Goal: Task Accomplishment & Management: Manage account settings

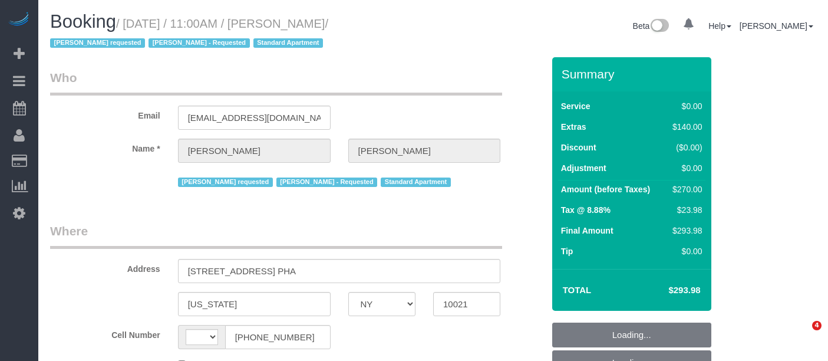
select select "NY"
select select "string:[GEOGRAPHIC_DATA]"
select select "object:776"
select select "string:stripe-pm_1RTSoE4VGloSiKo73TonRrZh"
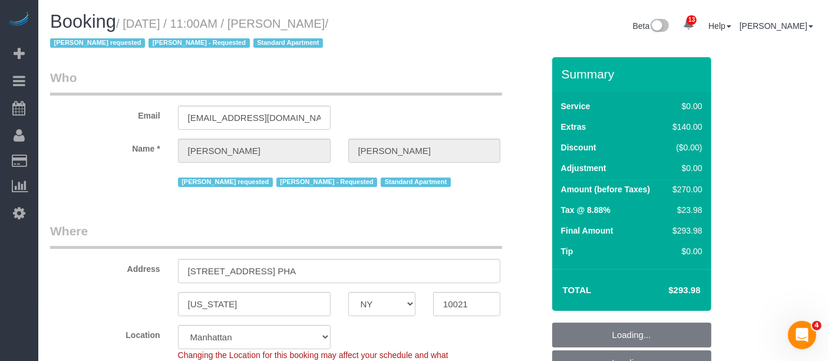
select select "1"
select select "spot1"
select select "number:58"
select select "number:90"
select select "number:15"
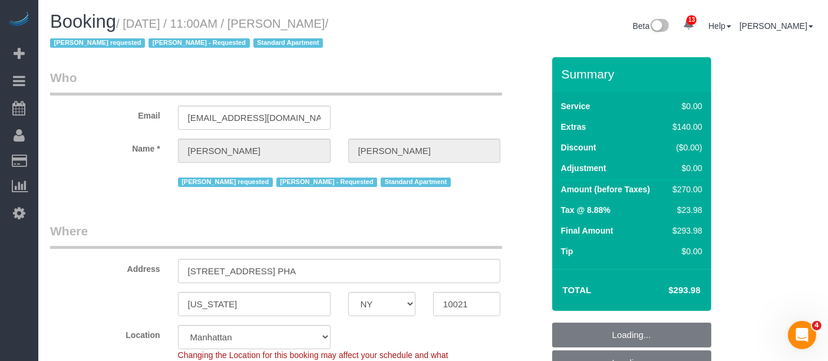
select select "number:5"
select select "object:1458"
select select "1"
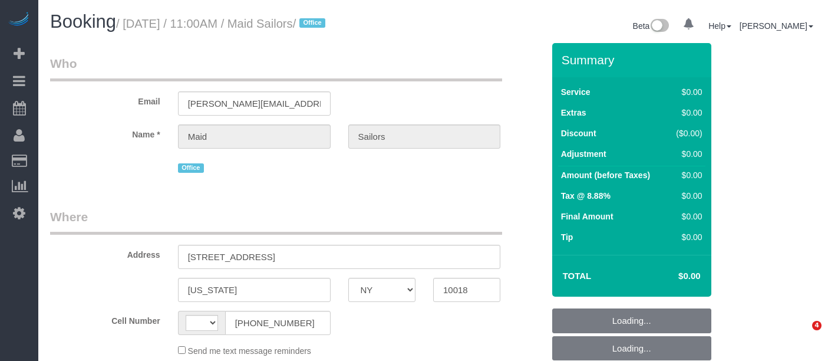
select select "NY"
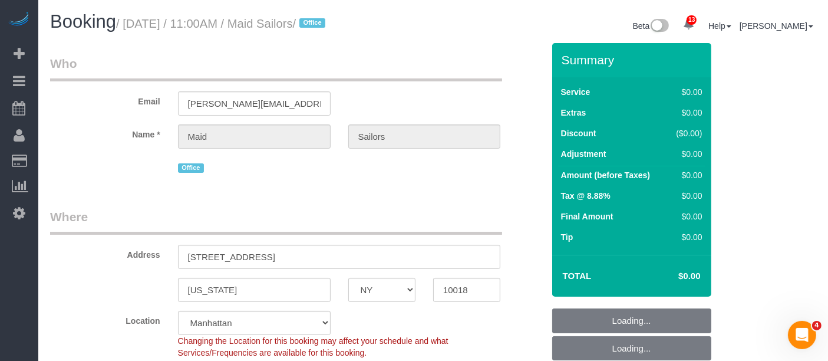
select select "string:[GEOGRAPHIC_DATA]"
select select "object:621"
